Goal: Navigation & Orientation: Find specific page/section

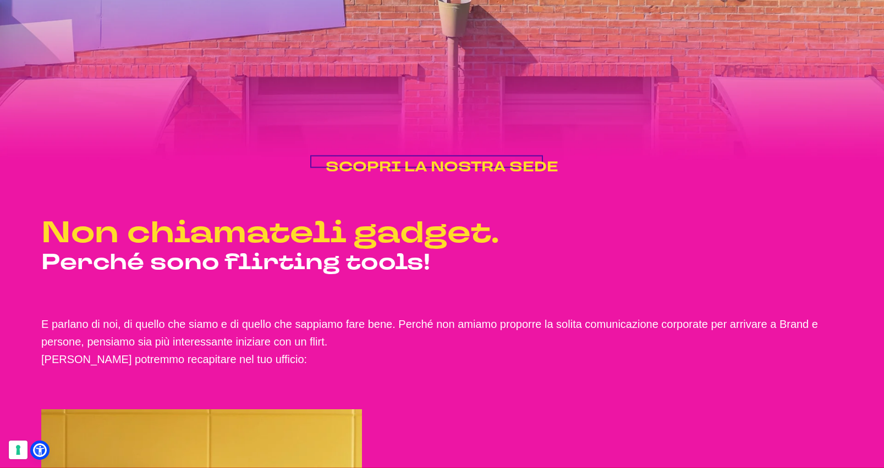
scroll to position [1564, 0]
click at [498, 176] on span "SCOPRI LA NOSTRA SEDE" at bounding box center [442, 166] width 233 height 19
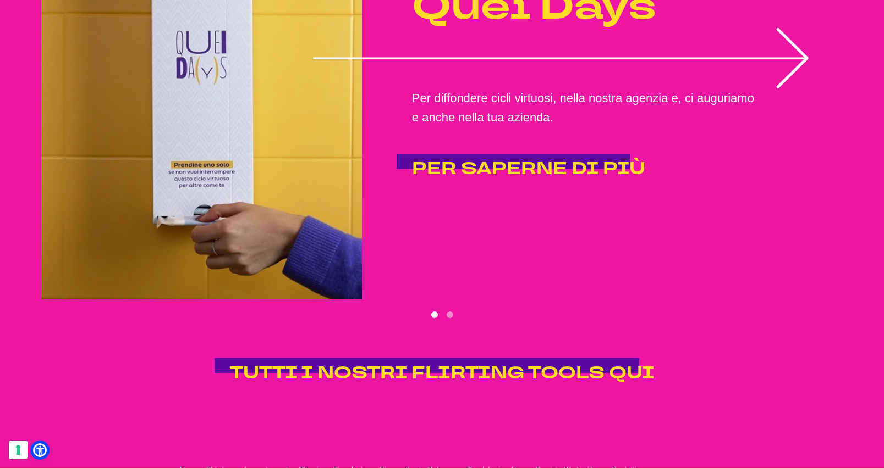
scroll to position [2283, 0]
click at [449, 318] on button "Go to slide 2" at bounding box center [450, 314] width 7 height 7
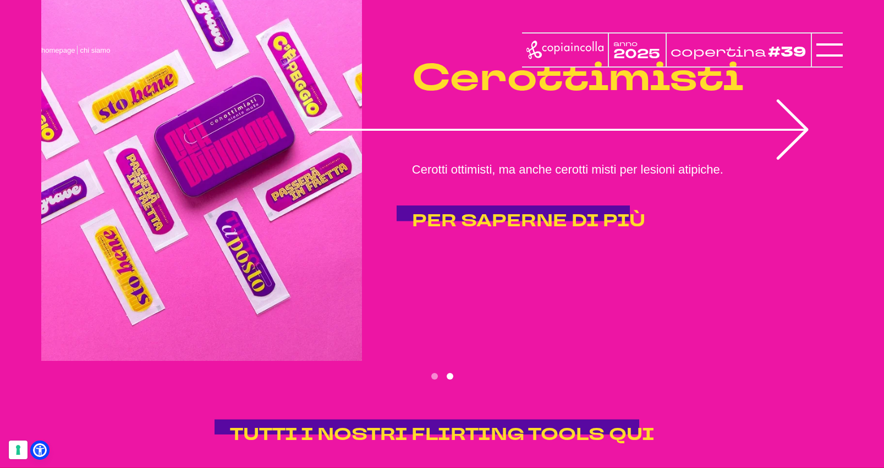
scroll to position [2220, 0]
click at [432, 381] on button "Go to slide 1" at bounding box center [434, 377] width 7 height 7
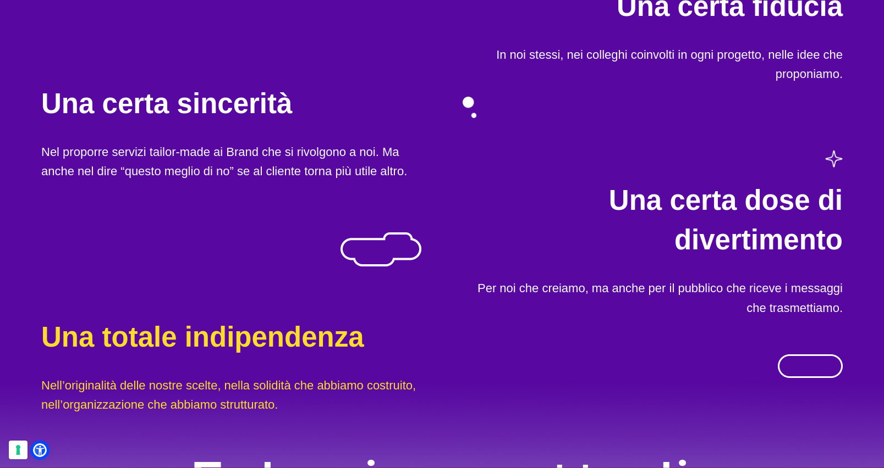
scroll to position [717, 0]
click at [815, 378] on img at bounding box center [810, 366] width 65 height 24
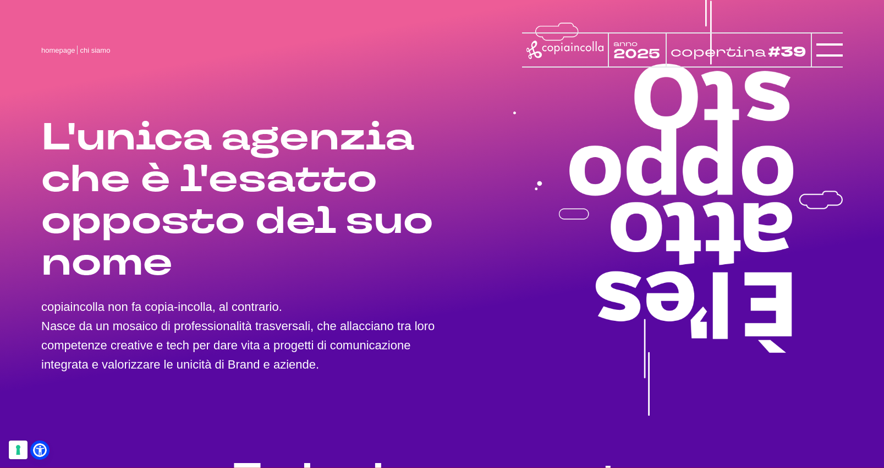
scroll to position [24, 0]
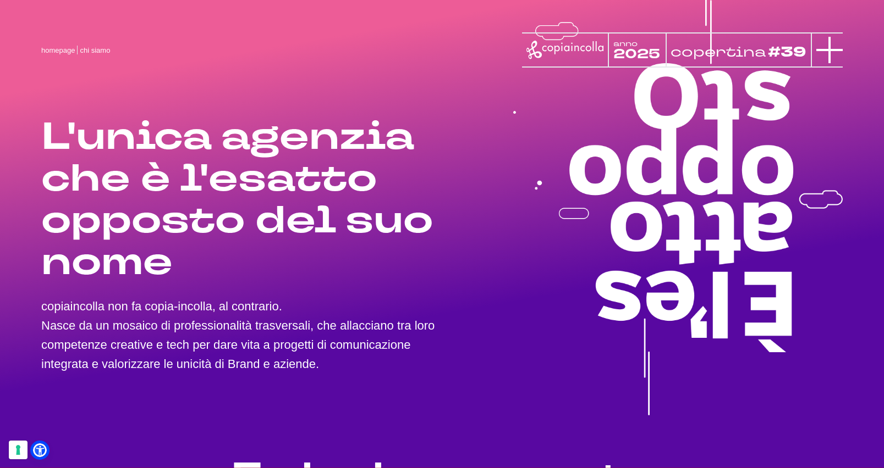
click at [819, 54] on icon at bounding box center [829, 50] width 26 height 26
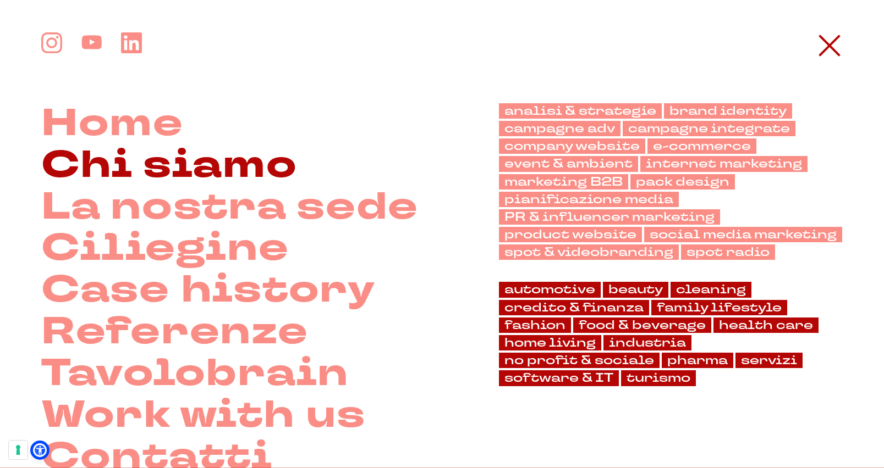
click at [209, 161] on link "Chi siamo" at bounding box center [169, 166] width 256 height 42
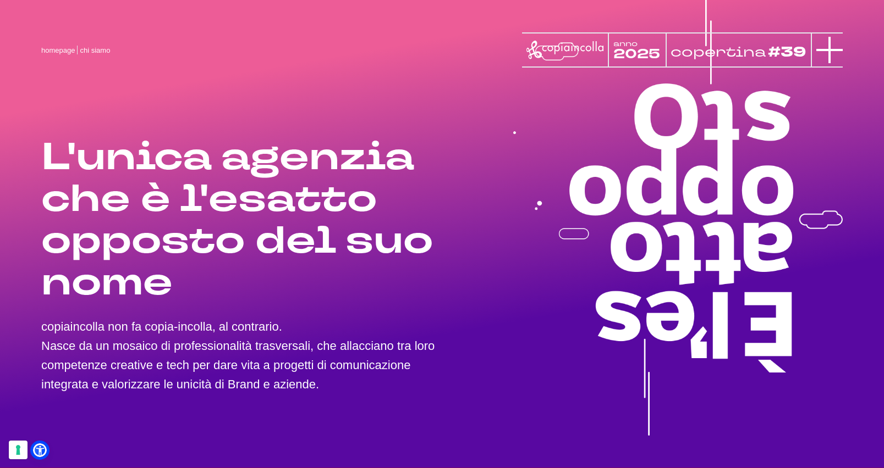
click at [826, 47] on icon at bounding box center [829, 50] width 26 height 26
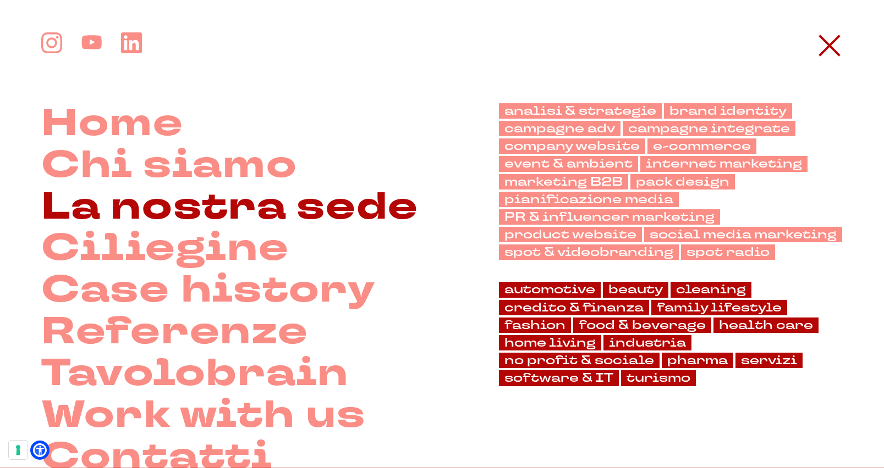
click at [238, 208] on link "La nostra sede" at bounding box center [229, 208] width 377 height 42
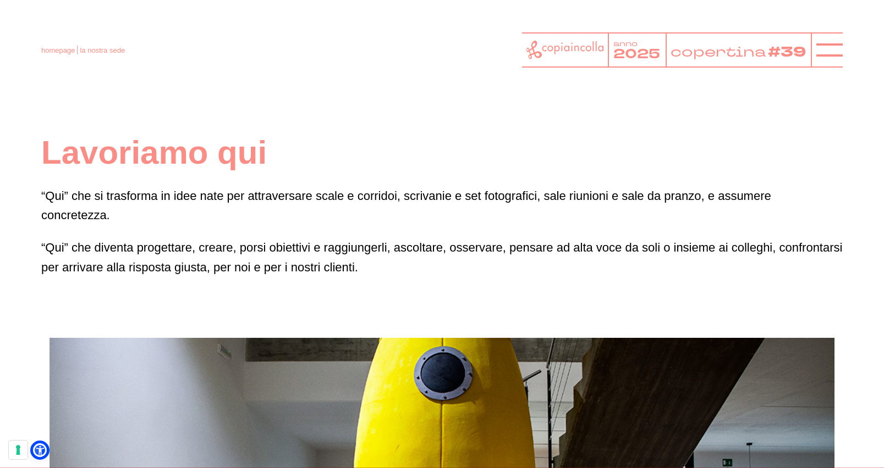
click at [819, 67] on div at bounding box center [827, 49] width 32 height 35
click at [824, 51] on icon at bounding box center [829, 50] width 26 height 26
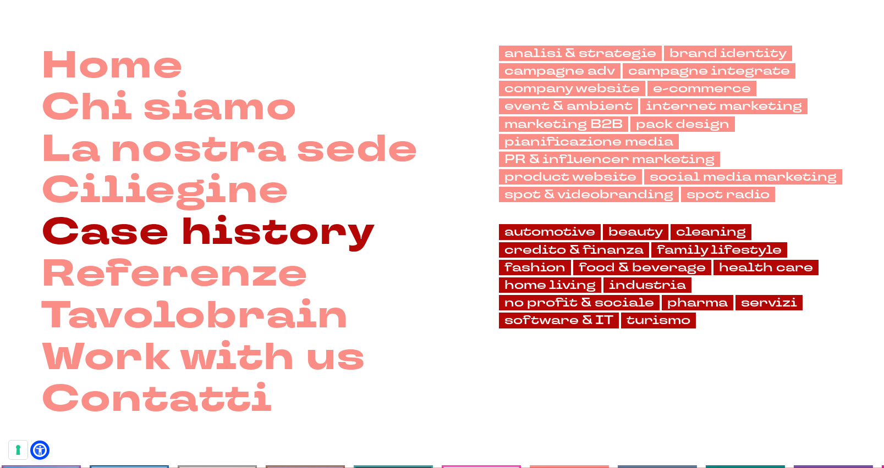
scroll to position [64, 0]
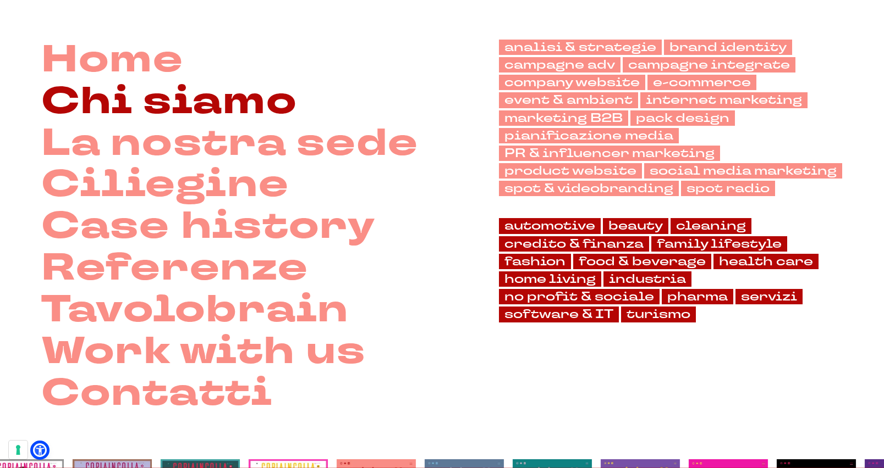
click at [222, 112] on link "Chi siamo" at bounding box center [169, 102] width 256 height 42
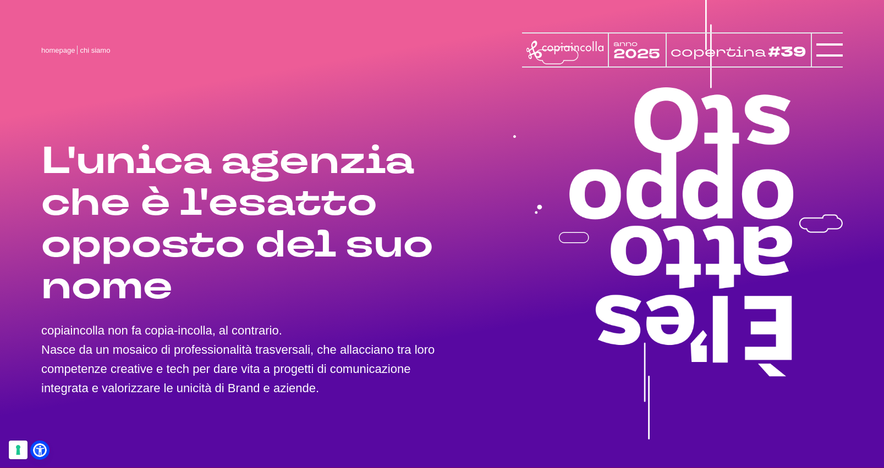
click at [326, 381] on p "copiaincolla non fa copia-incolla, al contrario. Nasce da un mosaico di profess…" at bounding box center [241, 360] width 401 height 78
click at [351, 383] on p "copiaincolla non fa copia-incolla, al contrario. Nasce da un mosaico di profess…" at bounding box center [241, 360] width 401 height 78
click at [569, 38] on link at bounding box center [564, 50] width 76 height 24
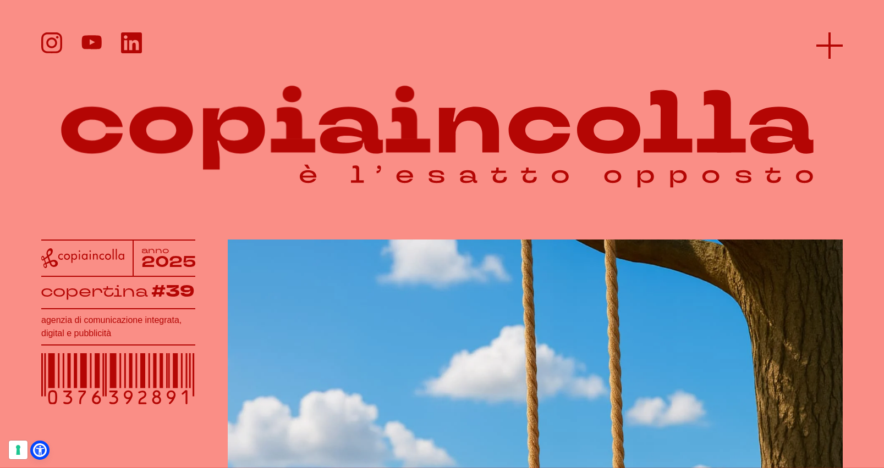
click at [829, 50] on line at bounding box center [829, 45] width 0 height 26
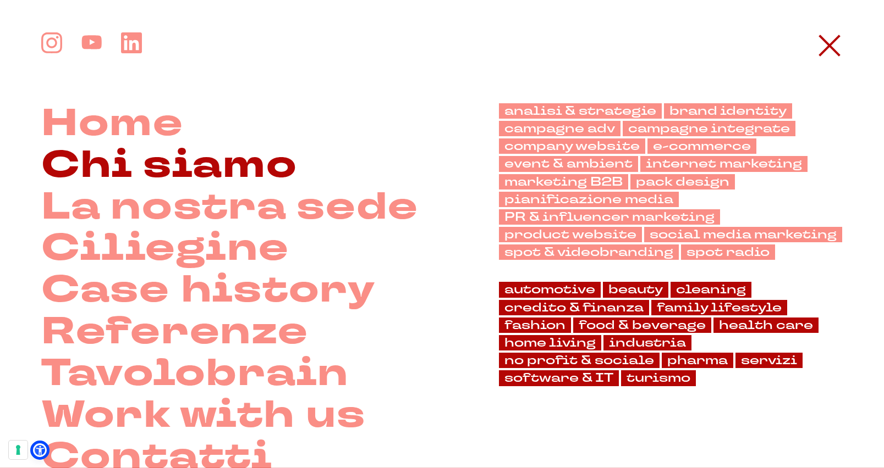
click at [256, 169] on link "Chi siamo" at bounding box center [169, 166] width 256 height 42
